Goal: Task Accomplishment & Management: Use online tool/utility

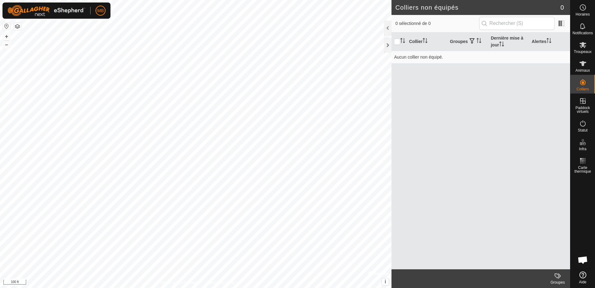
scroll to position [832, 0]
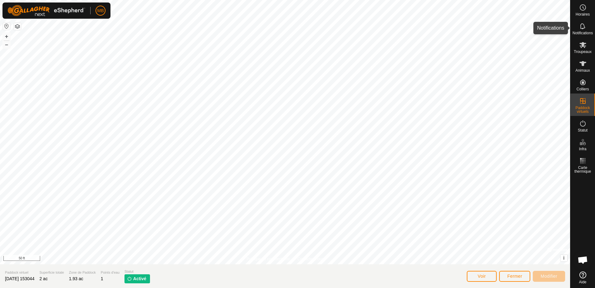
click at [583, 26] on icon at bounding box center [583, 25] width 7 height 7
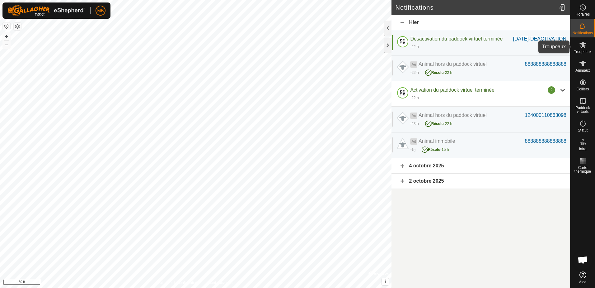
click at [585, 49] on es-mob-svg-icon at bounding box center [583, 45] width 11 height 10
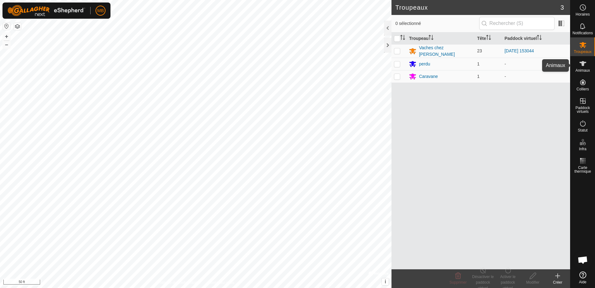
click at [582, 66] on icon at bounding box center [583, 63] width 7 height 7
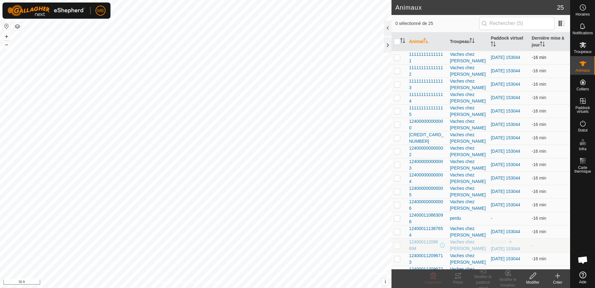
click at [397, 59] on p-checkbox at bounding box center [397, 57] width 6 height 5
checkbox input "true"
click at [455, 277] on icon at bounding box center [458, 275] width 7 height 7
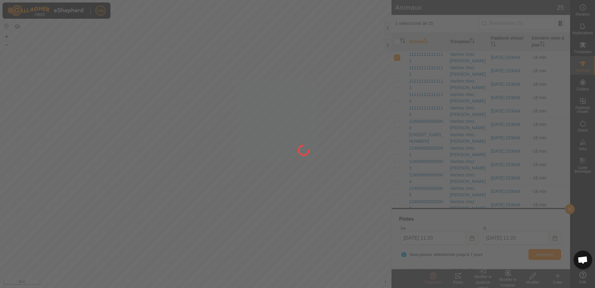
click at [455, 277] on div at bounding box center [297, 144] width 595 height 288
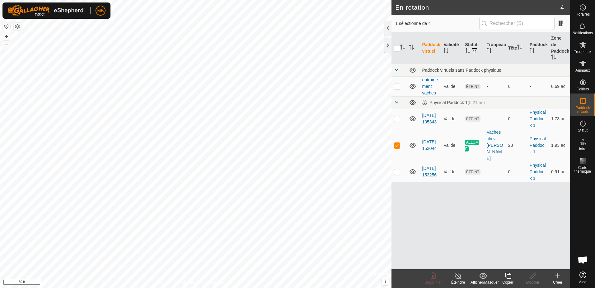
checkbox input "true"
checkbox input "false"
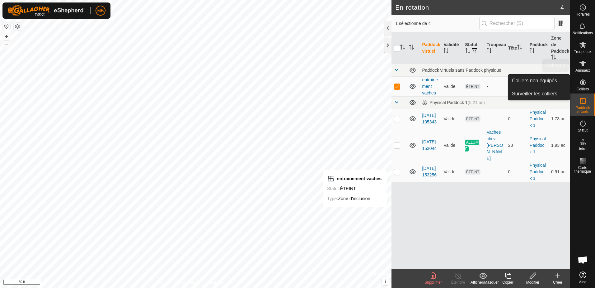
click at [582, 69] on span "Animaux" at bounding box center [583, 71] width 15 height 4
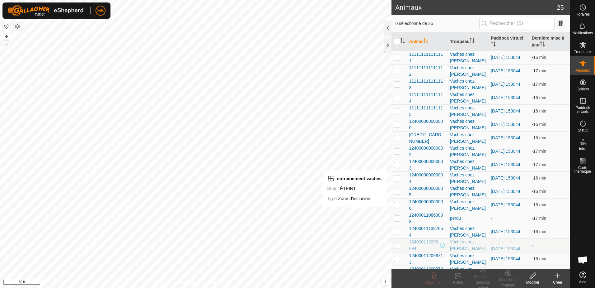
click at [397, 70] on p-checkbox at bounding box center [397, 70] width 6 height 5
click at [396, 70] on p-checkbox at bounding box center [397, 70] width 6 height 5
checkbox input "true"
click at [461, 277] on icon at bounding box center [459, 275] width 6 height 5
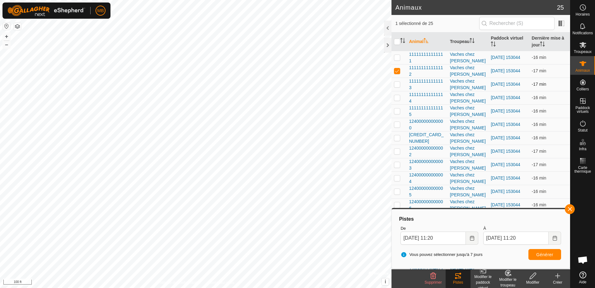
click at [397, 85] on p-checkbox at bounding box center [397, 84] width 6 height 5
checkbox input "true"
click at [545, 254] on span "Générer" at bounding box center [545, 254] width 17 height 5
click at [397, 69] on p-checkbox at bounding box center [397, 70] width 6 height 5
checkbox input "false"
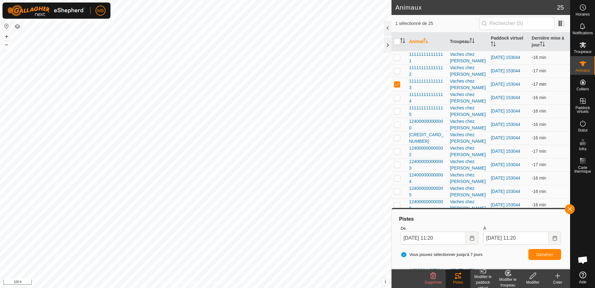
click at [397, 84] on p-checkbox at bounding box center [397, 84] width 6 height 5
checkbox input "true"
drag, startPoint x: 397, startPoint y: 84, endPoint x: 397, endPoint y: 40, distance: 44.2
click at [397, 40] on input "checkbox" at bounding box center [397, 42] width 6 height 6
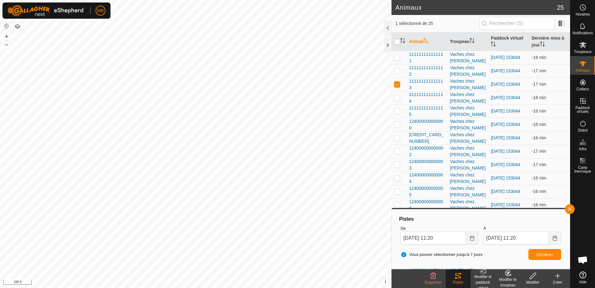
checkbox input "true"
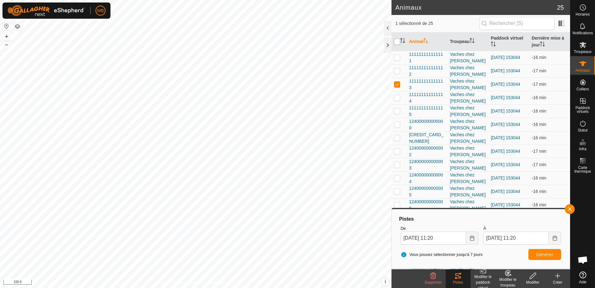
checkbox input "true"
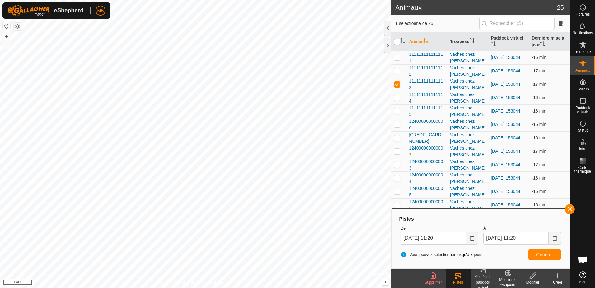
checkbox input "true"
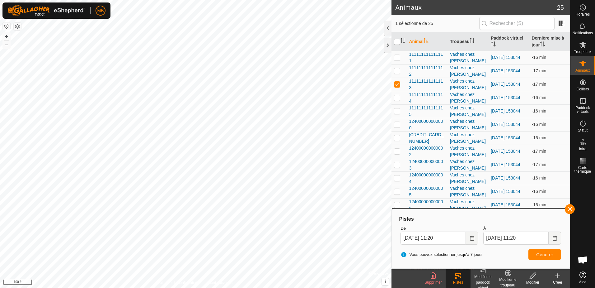
checkbox input "true"
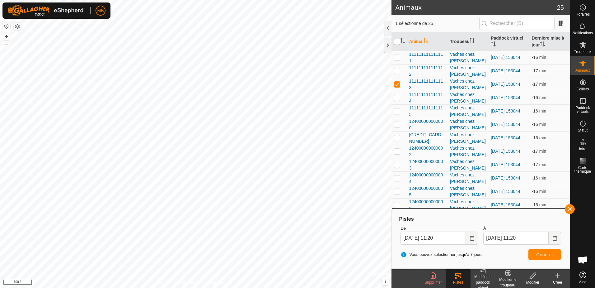
checkbox input "true"
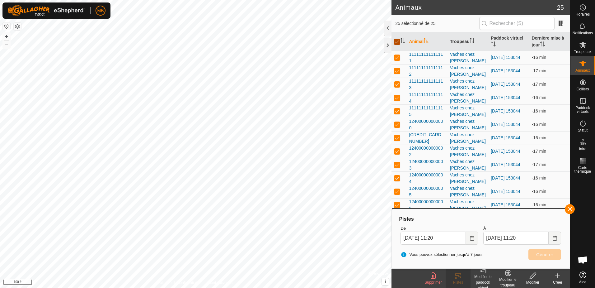
click at [397, 40] on input "checkbox" at bounding box center [397, 42] width 6 height 6
checkbox input "false"
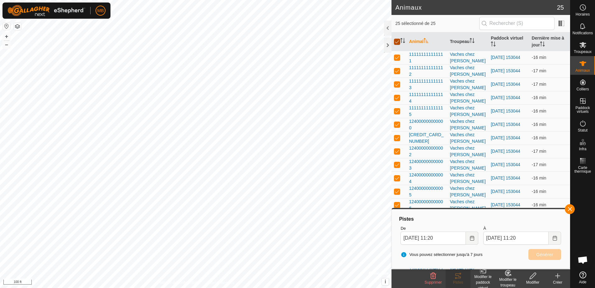
checkbox input "false"
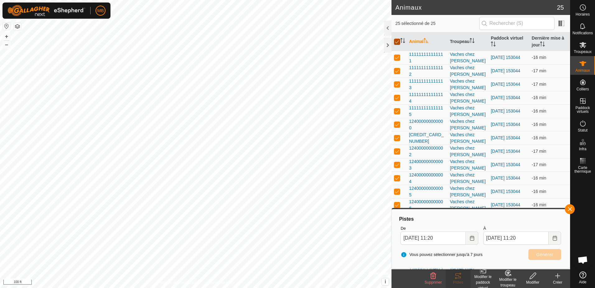
checkbox input "false"
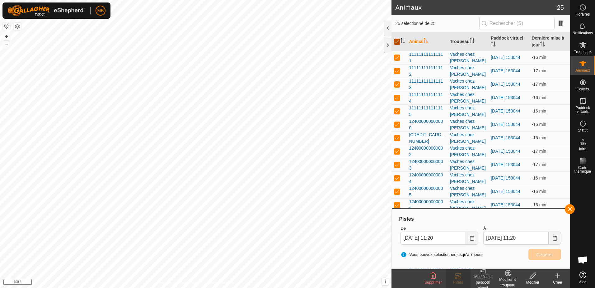
checkbox input "false"
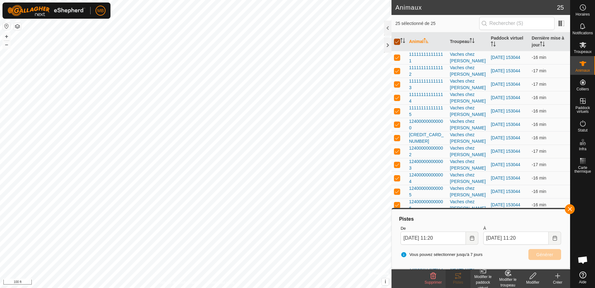
checkbox input "false"
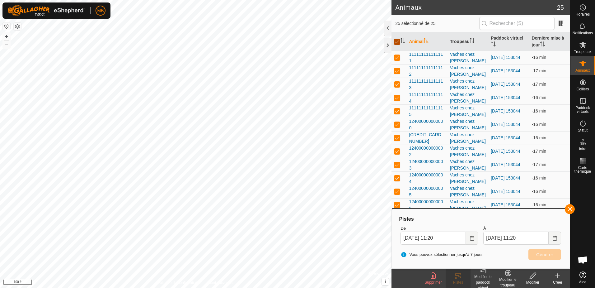
checkbox input "false"
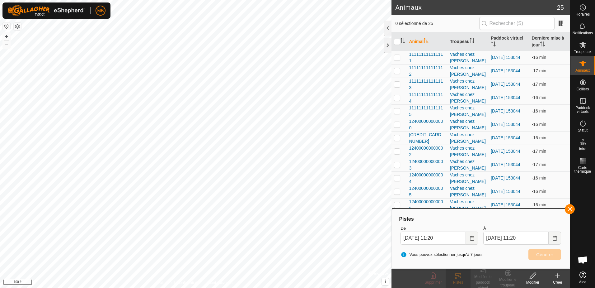
click at [398, 38] on th at bounding box center [399, 41] width 15 height 19
drag, startPoint x: 398, startPoint y: 38, endPoint x: 398, endPoint y: 42, distance: 3.7
click at [398, 42] on input "checkbox" at bounding box center [397, 42] width 6 height 6
checkbox input "true"
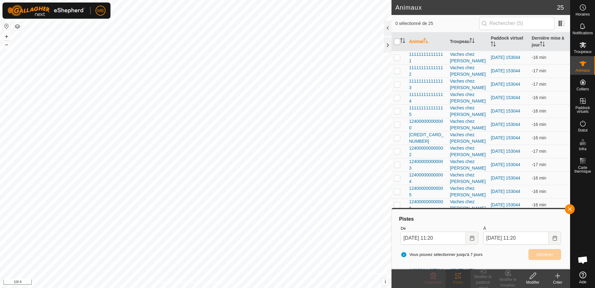
checkbox input "true"
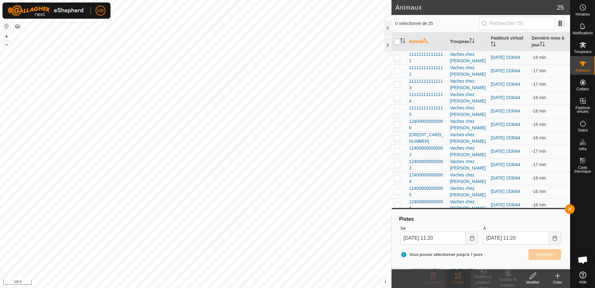
checkbox input "true"
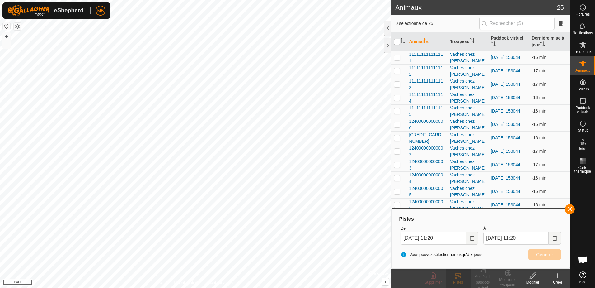
checkbox input "true"
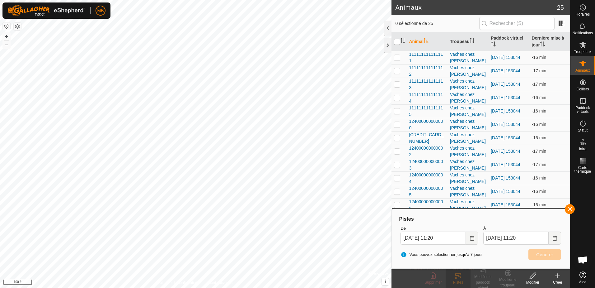
checkbox input "true"
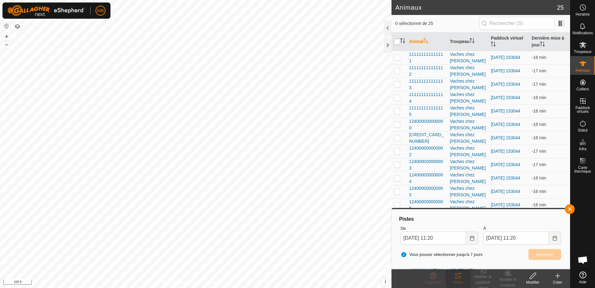
checkbox input "true"
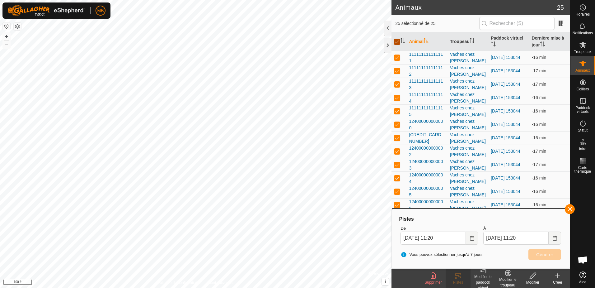
click at [398, 42] on input "checkbox" at bounding box center [397, 42] width 6 height 6
checkbox input "false"
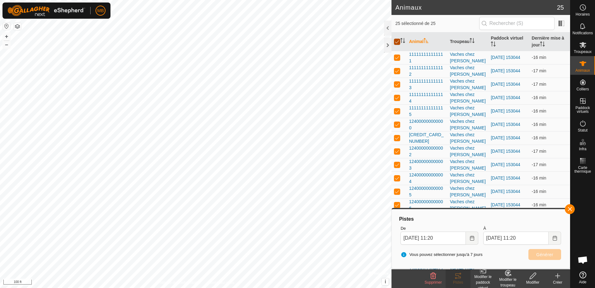
checkbox input "false"
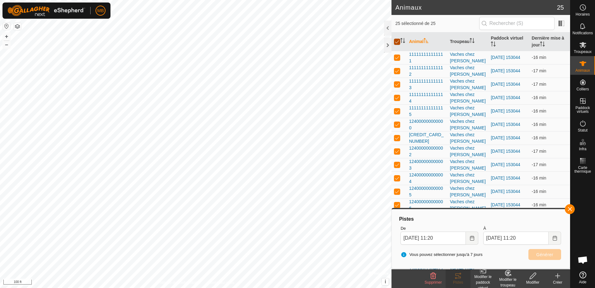
checkbox input "false"
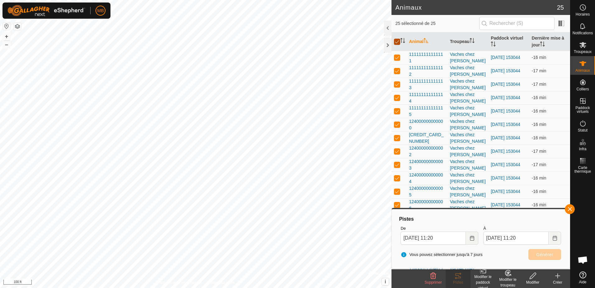
checkbox input "false"
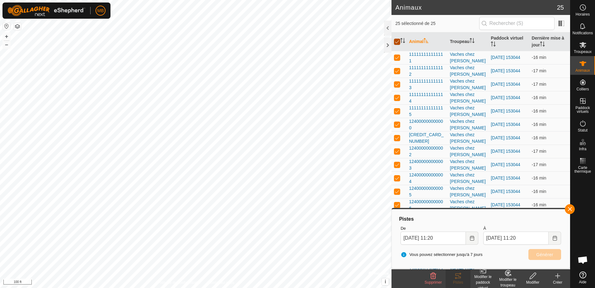
checkbox input "false"
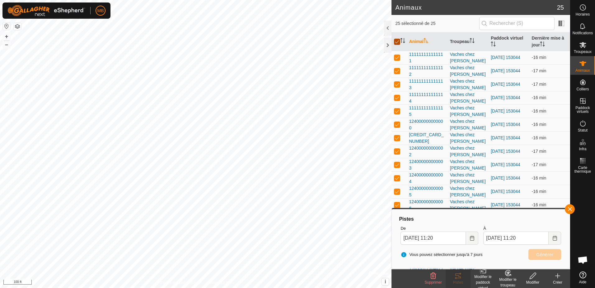
checkbox input "false"
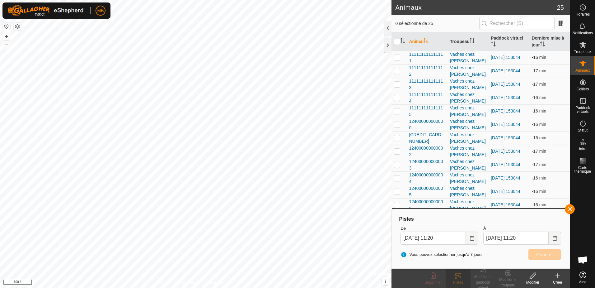
drag, startPoint x: 398, startPoint y: 42, endPoint x: 397, endPoint y: 61, distance: 18.7
click at [397, 61] on td at bounding box center [399, 57] width 15 height 13
click at [396, 56] on p-checkbox at bounding box center [397, 57] width 6 height 5
checkbox input "false"
click at [397, 113] on p-checkbox at bounding box center [397, 110] width 6 height 5
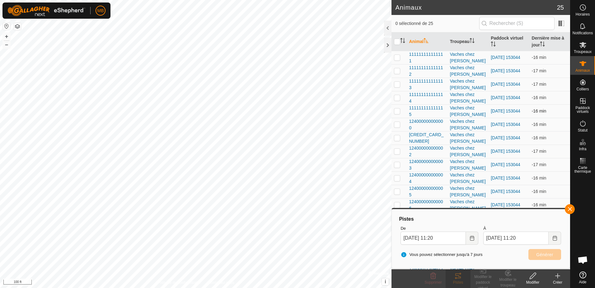
checkbox input "true"
click at [542, 255] on span "Générer" at bounding box center [545, 254] width 17 height 5
click at [396, 126] on p-checkbox at bounding box center [397, 124] width 6 height 5
checkbox input "true"
click at [543, 253] on span "Générer" at bounding box center [545, 254] width 17 height 5
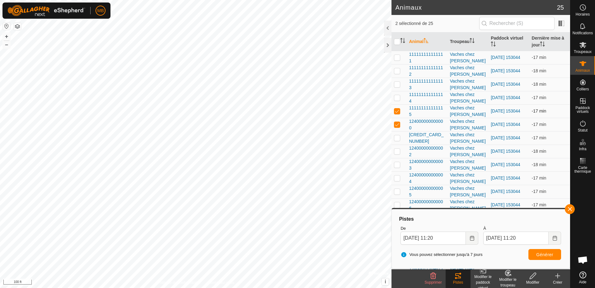
click at [398, 110] on p-checkbox at bounding box center [397, 110] width 6 height 5
checkbox input "false"
click at [396, 123] on p-checkbox at bounding box center [397, 124] width 6 height 5
checkbox input "false"
click at [396, 137] on p-checkbox at bounding box center [397, 137] width 6 height 5
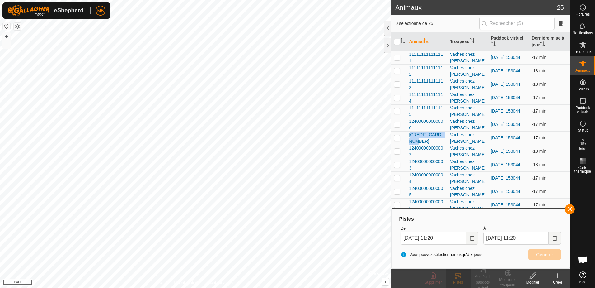
click at [396, 137] on p-checkbox at bounding box center [397, 137] width 6 height 5
click at [395, 137] on p-checkbox at bounding box center [397, 137] width 6 height 5
click at [543, 253] on span "Générer" at bounding box center [545, 254] width 17 height 5
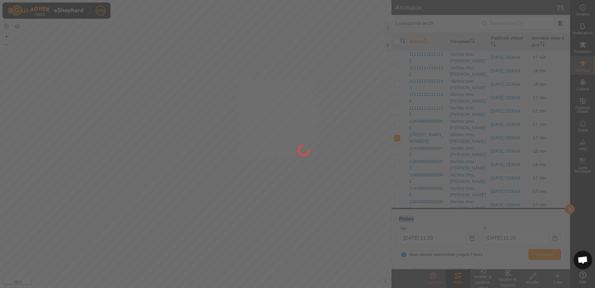
click at [543, 253] on div at bounding box center [297, 144] width 595 height 288
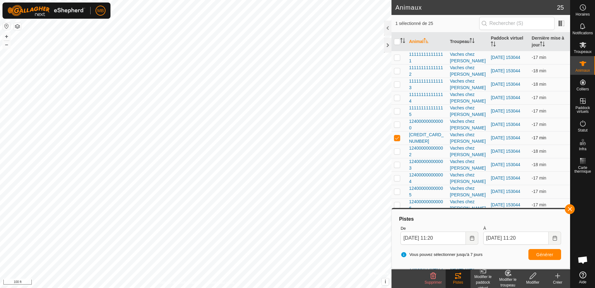
click at [397, 137] on p-checkbox at bounding box center [397, 137] width 6 height 5
checkbox input "false"
click at [397, 150] on p-checkbox at bounding box center [397, 151] width 6 height 5
checkbox input "true"
click at [545, 252] on span "Générer" at bounding box center [545, 254] width 17 height 5
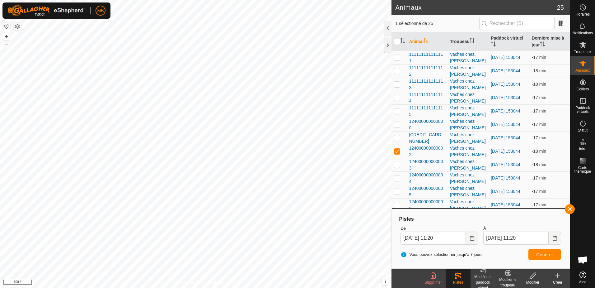
click at [397, 166] on p-checkbox at bounding box center [397, 164] width 6 height 5
checkbox input "true"
click at [397, 151] on p-checkbox at bounding box center [397, 151] width 6 height 5
checkbox input "false"
click at [537, 254] on button "Générer" at bounding box center [545, 254] width 33 height 11
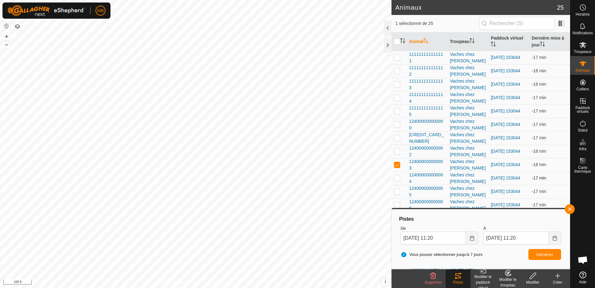
click at [397, 177] on p-checkbox at bounding box center [397, 177] width 6 height 5
checkbox input "true"
click at [395, 165] on p-checkbox at bounding box center [397, 164] width 6 height 5
checkbox input "false"
click at [544, 256] on span "Générer" at bounding box center [545, 254] width 17 height 5
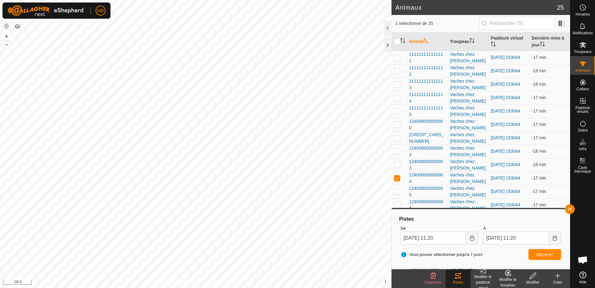
click at [397, 175] on p-checkbox at bounding box center [397, 177] width 6 height 5
checkbox input "false"
click at [398, 190] on p-checkbox at bounding box center [397, 191] width 6 height 5
checkbox input "true"
click at [547, 256] on span "Générer" at bounding box center [545, 254] width 17 height 5
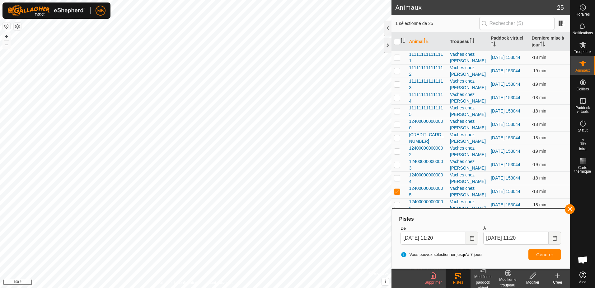
click at [398, 204] on p-checkbox at bounding box center [397, 204] width 6 height 5
checkbox input "false"
drag, startPoint x: 398, startPoint y: 204, endPoint x: 397, endPoint y: 192, distance: 12.5
click at [397, 191] on p-checkbox at bounding box center [397, 191] width 6 height 5
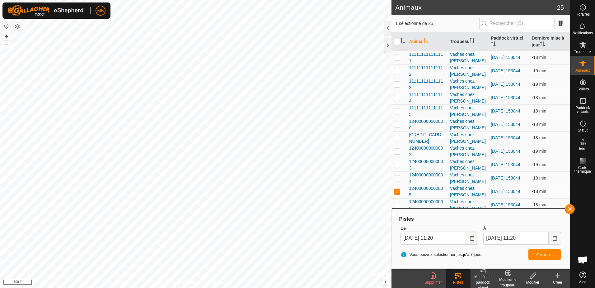
checkbox input "false"
click at [399, 204] on p-checkbox at bounding box center [397, 204] width 6 height 5
click at [538, 252] on span "Générer" at bounding box center [545, 254] width 17 height 5
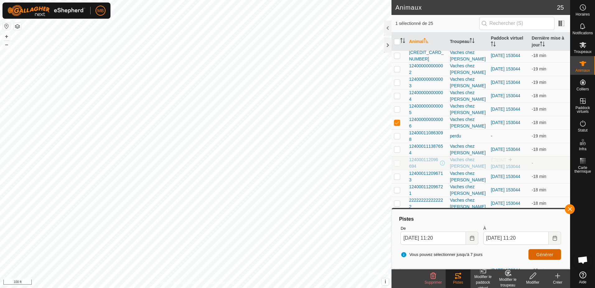
scroll to position [93, 0]
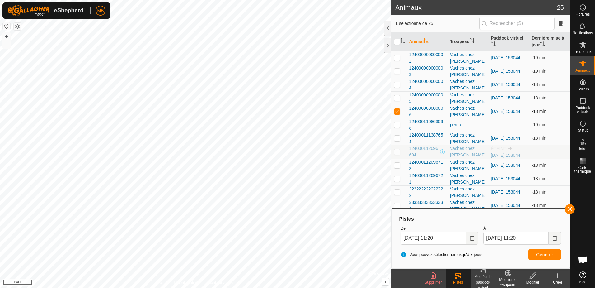
click at [397, 111] on p-checkbox at bounding box center [397, 111] width 6 height 5
checkbox input "false"
click at [397, 123] on p-checkbox at bounding box center [397, 124] width 6 height 5
checkbox input "true"
click at [540, 253] on span "Générer" at bounding box center [545, 254] width 17 height 5
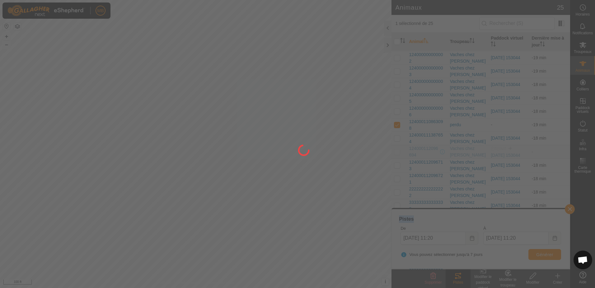
click at [540, 253] on div at bounding box center [297, 144] width 595 height 288
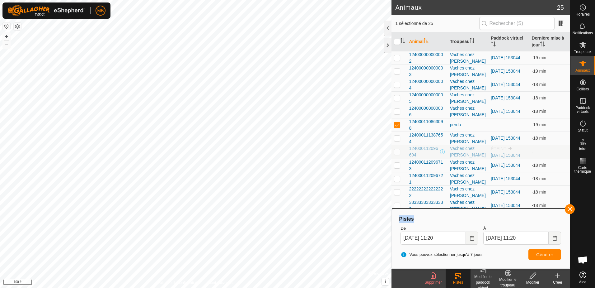
click at [461, 279] on icon at bounding box center [458, 275] width 7 height 7
drag, startPoint x: 461, startPoint y: 279, endPoint x: 548, endPoint y: 254, distance: 90.8
click at [548, 254] on span "Générer" at bounding box center [545, 254] width 17 height 5
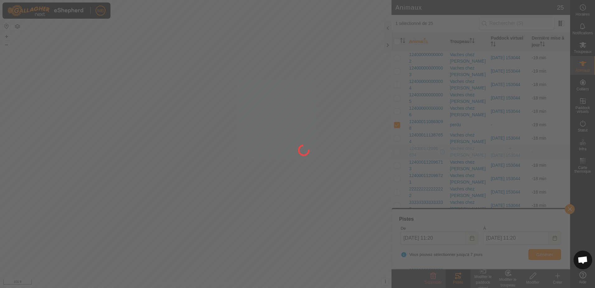
click at [548, 254] on div at bounding box center [297, 144] width 595 height 288
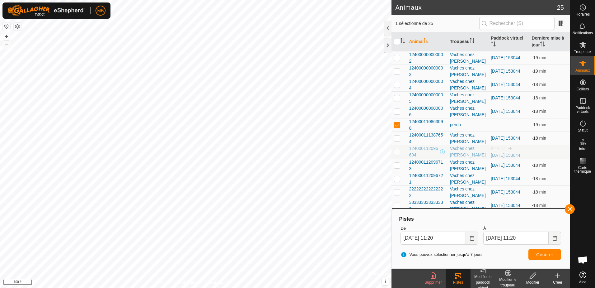
click at [395, 136] on p-checkbox at bounding box center [397, 137] width 6 height 5
click at [398, 137] on p-checkbox at bounding box center [397, 137] width 6 height 5
checkbox input "true"
click at [397, 127] on p-checkbox at bounding box center [397, 124] width 6 height 5
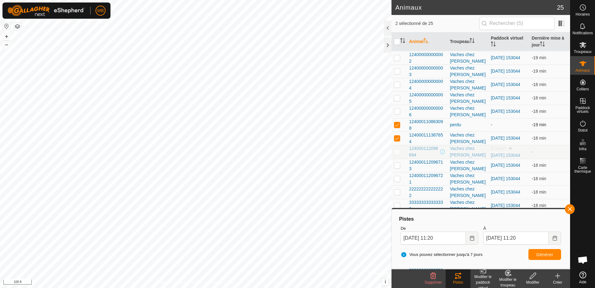
checkbox input "false"
click at [545, 254] on span "Générer" at bounding box center [545, 254] width 17 height 5
click at [397, 151] on p-checkbox at bounding box center [397, 151] width 6 height 5
checkbox input "true"
click at [398, 136] on p-checkbox at bounding box center [397, 137] width 6 height 5
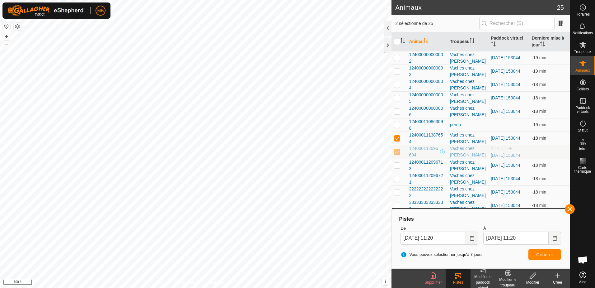
checkbox input "false"
click at [397, 168] on p-checkbox at bounding box center [397, 165] width 6 height 5
checkbox input "true"
click at [397, 152] on p-checkbox at bounding box center [397, 151] width 6 height 5
checkbox input "false"
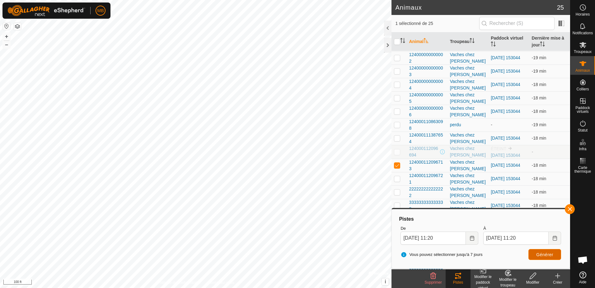
click at [545, 253] on span "Générer" at bounding box center [545, 254] width 17 height 5
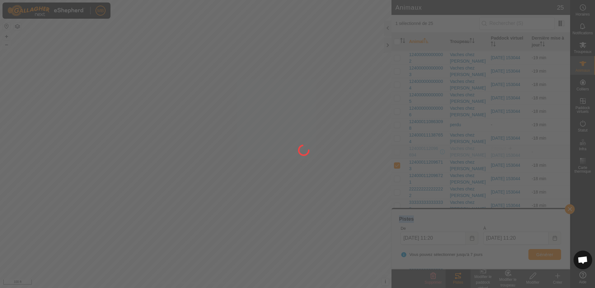
click at [545, 253] on div at bounding box center [297, 144] width 595 height 288
